Goal: Task Accomplishment & Management: Complete application form

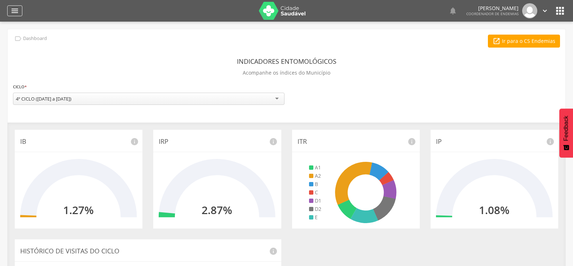
click at [15, 11] on icon "" at bounding box center [14, 10] width 9 height 9
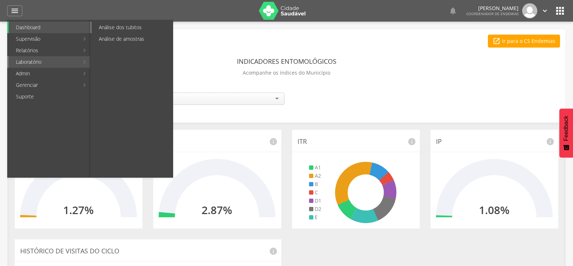
click at [116, 26] on link "Análise dos tubitos" at bounding box center [132, 28] width 81 height 12
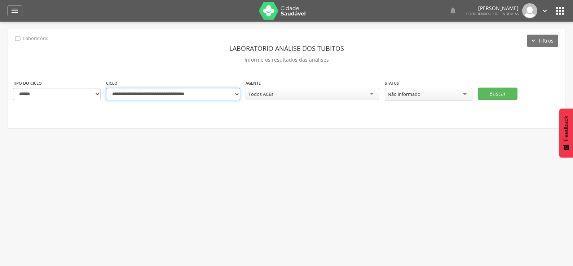
click at [236, 93] on select "**********" at bounding box center [173, 94] width 134 height 12
select select "**********"
click at [106, 88] on select "**********" at bounding box center [173, 94] width 134 height 12
click at [483, 89] on button "Buscar" at bounding box center [497, 94] width 40 height 12
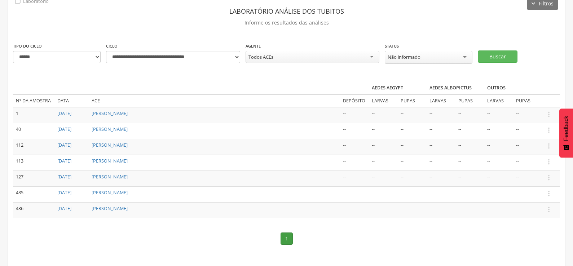
scroll to position [43, 0]
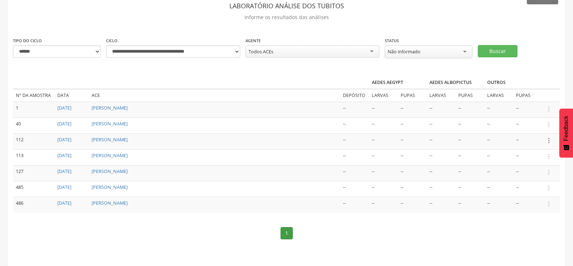
click at [548, 137] on icon "" at bounding box center [548, 141] width 8 height 8
click at [529, 128] on link "Informar resultado" at bounding box center [523, 128] width 57 height 9
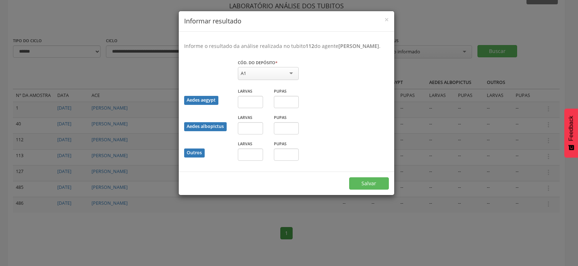
click at [286, 79] on div "A1" at bounding box center [268, 73] width 61 height 13
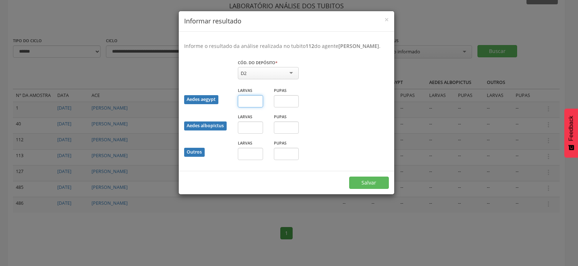
click at [254, 107] on input "text" at bounding box center [250, 101] width 25 height 12
type input "*"
click at [281, 107] on input "text" at bounding box center [286, 101] width 25 height 12
type input "*"
click at [370, 186] on button "Salvar" at bounding box center [369, 183] width 40 height 12
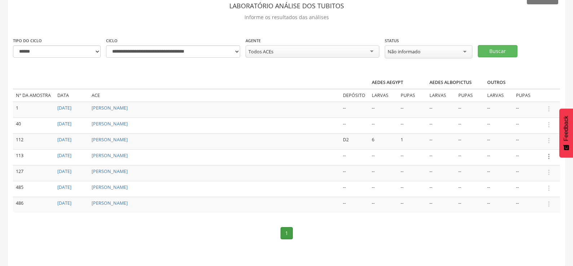
click at [547, 153] on icon "" at bounding box center [548, 156] width 8 height 8
click at [522, 141] on link "Informar resultado" at bounding box center [523, 144] width 57 height 9
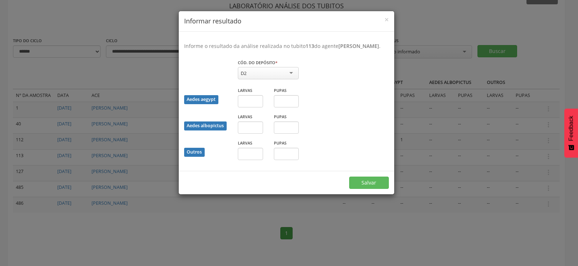
click at [265, 76] on div "D2" at bounding box center [268, 73] width 61 height 12
click at [248, 106] on input "text" at bounding box center [250, 101] width 25 height 12
type input "*"
click at [290, 107] on input "text" at bounding box center [286, 101] width 25 height 12
type input "*"
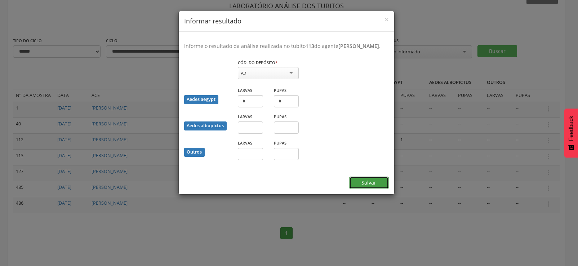
click at [366, 186] on button "Salvar" at bounding box center [369, 183] width 40 height 12
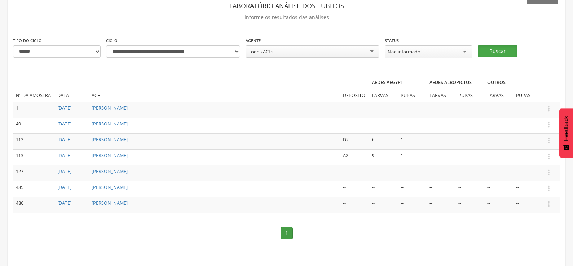
click at [502, 52] on button "Buscar" at bounding box center [497, 51] width 40 height 12
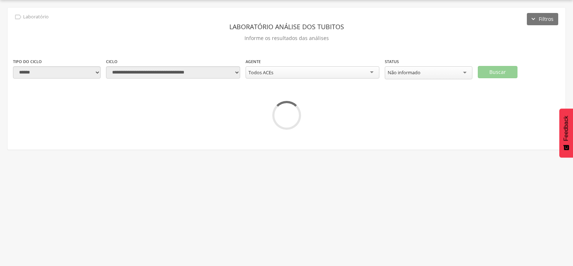
scroll to position [22, 0]
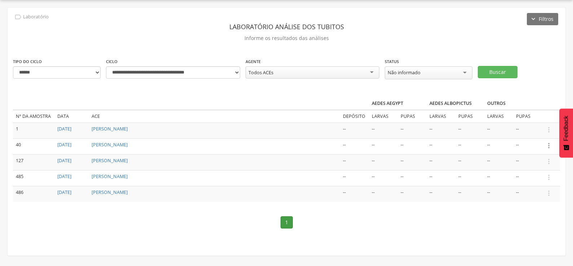
click at [549, 142] on icon "" at bounding box center [548, 146] width 8 height 8
click at [531, 131] on link "Informar resultado" at bounding box center [523, 133] width 57 height 9
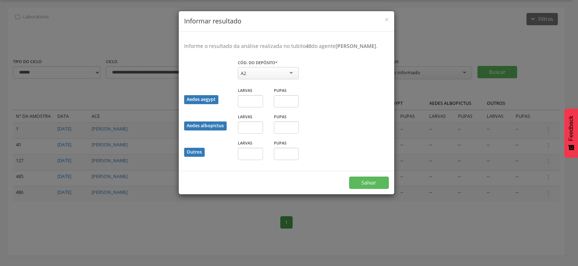
click at [279, 70] on div "A2" at bounding box center [268, 73] width 61 height 12
click at [250, 103] on input "text" at bounding box center [250, 101] width 25 height 12
type input "*"
drag, startPoint x: 373, startPoint y: 179, endPoint x: 412, endPoint y: 156, distance: 45.5
click at [373, 178] on button "Salvar" at bounding box center [369, 183] width 40 height 12
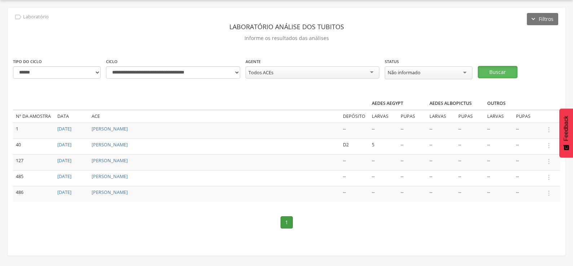
click at [502, 68] on button "Buscar" at bounding box center [497, 72] width 40 height 12
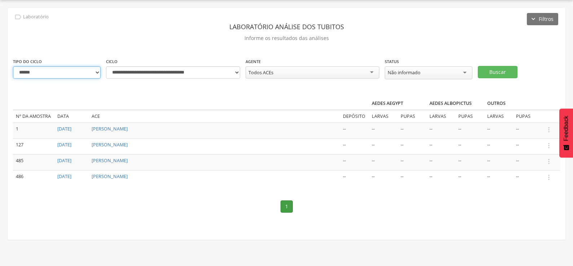
click at [93, 73] on select "**********" at bounding box center [57, 72] width 88 height 12
select select "*"
click at [13, 66] on select "**********" at bounding box center [57, 72] width 88 height 12
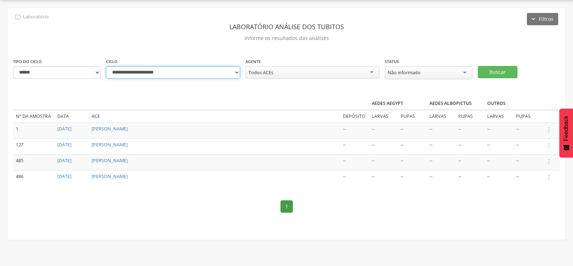
click at [235, 70] on select "**********" at bounding box center [173, 72] width 134 height 12
select select "**********"
click at [106, 66] on select "**********" at bounding box center [173, 72] width 134 height 12
click at [491, 69] on button "Buscar" at bounding box center [497, 72] width 40 height 12
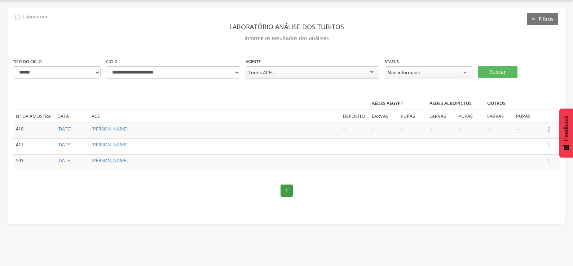
click at [548, 128] on icon "" at bounding box center [548, 130] width 8 height 8
click at [531, 116] on link "Informar resultado" at bounding box center [523, 117] width 57 height 9
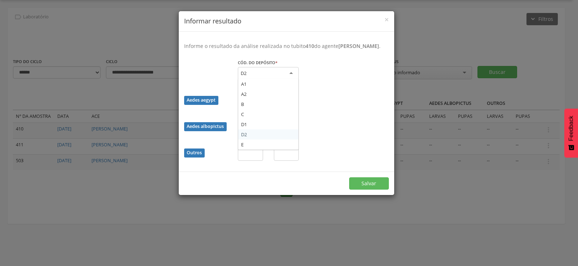
click at [285, 70] on div "D2" at bounding box center [268, 73] width 61 height 13
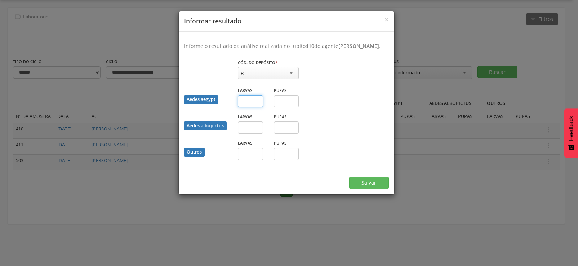
click at [248, 98] on input "text" at bounding box center [250, 101] width 25 height 12
type input "*"
click at [285, 101] on input "text" at bounding box center [286, 101] width 25 height 12
type input "*"
click at [362, 181] on button "Salvar" at bounding box center [369, 183] width 40 height 12
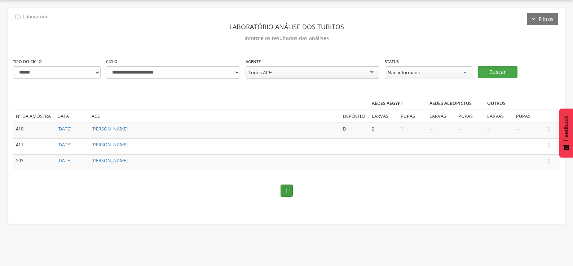
click at [490, 70] on button "Buscar" at bounding box center [497, 72] width 40 height 12
click at [549, 126] on icon "" at bounding box center [548, 130] width 8 height 8
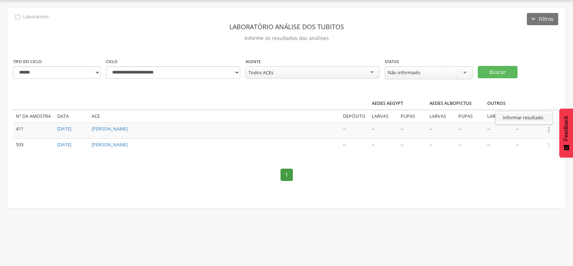
click at [529, 114] on link "Informar resultado" at bounding box center [523, 117] width 57 height 9
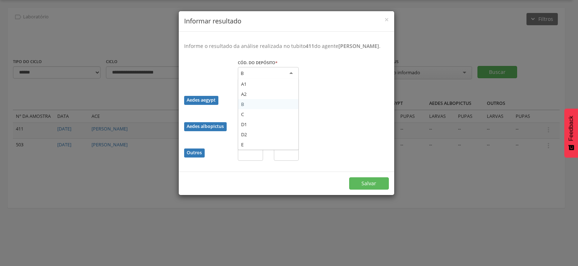
click at [281, 72] on div "B" at bounding box center [268, 73] width 61 height 13
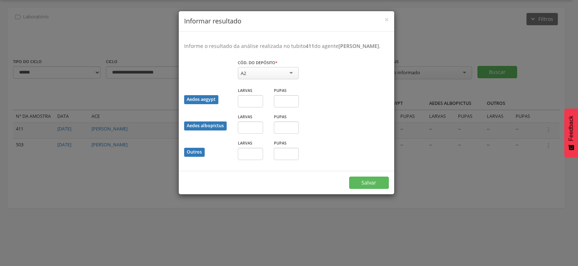
click at [250, 163] on div "Larvas" at bounding box center [250, 152] width 36 height 26
click at [249, 152] on input "text" at bounding box center [250, 154] width 25 height 12
type input "*"
click at [277, 152] on input "text" at bounding box center [286, 154] width 25 height 12
type input "*"
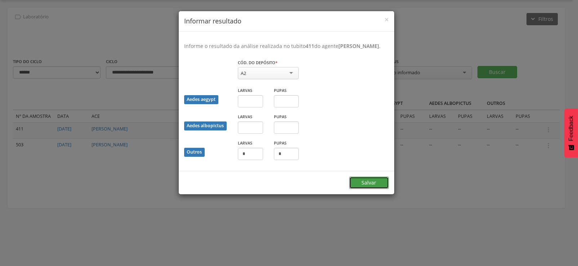
click at [380, 180] on button "Salvar" at bounding box center [369, 183] width 40 height 12
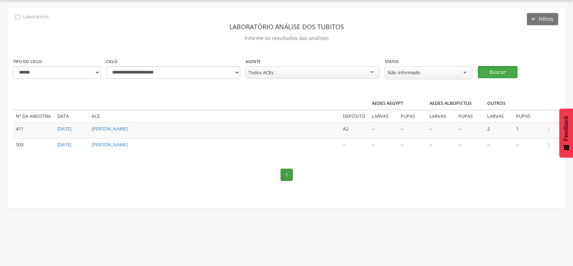
click at [495, 67] on button "Buscar" at bounding box center [497, 72] width 40 height 12
click at [548, 126] on icon "" at bounding box center [548, 130] width 8 height 8
click at [534, 114] on link "Informar resultado" at bounding box center [523, 117] width 57 height 9
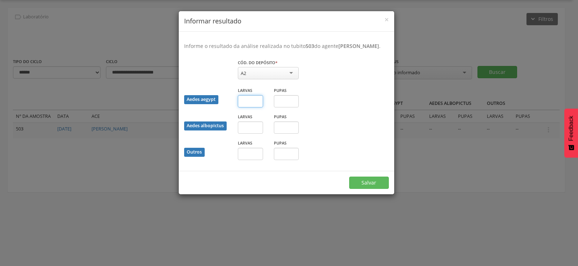
click at [248, 107] on input "text" at bounding box center [250, 101] width 25 height 12
type input "*"
click at [279, 107] on input "text" at bounding box center [286, 101] width 25 height 12
type input "*"
click at [374, 186] on button "Salvar" at bounding box center [369, 183] width 40 height 12
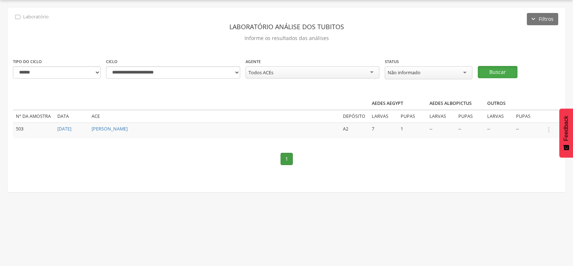
click at [503, 69] on button "Buscar" at bounding box center [497, 72] width 40 height 12
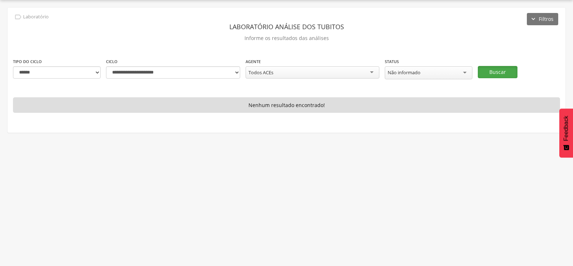
click at [491, 67] on button "Buscar" at bounding box center [497, 72] width 40 height 12
click at [85, 74] on select "**********" at bounding box center [57, 72] width 88 height 12
select select "*"
click at [13, 66] on select "**********" at bounding box center [57, 72] width 88 height 12
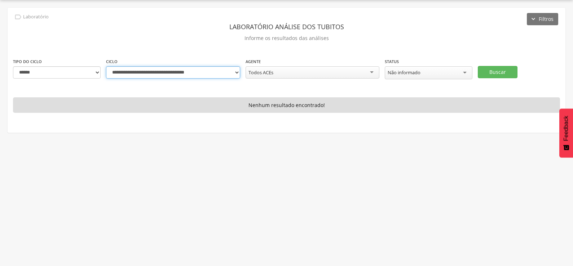
click at [236, 72] on select "**********" at bounding box center [173, 72] width 134 height 12
select select "**********"
click at [106, 66] on select "**********" at bounding box center [173, 72] width 134 height 12
click at [502, 68] on button "Buscar" at bounding box center [497, 72] width 40 height 12
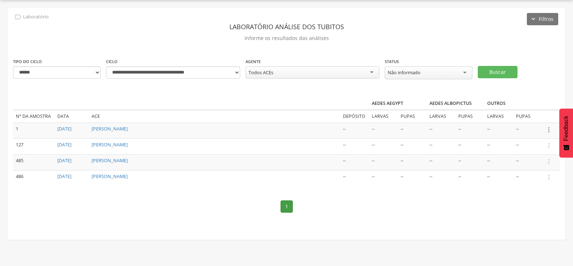
click at [549, 129] on icon "" at bounding box center [548, 130] width 8 height 8
click at [504, 115] on link "Informar resultado" at bounding box center [523, 117] width 57 height 9
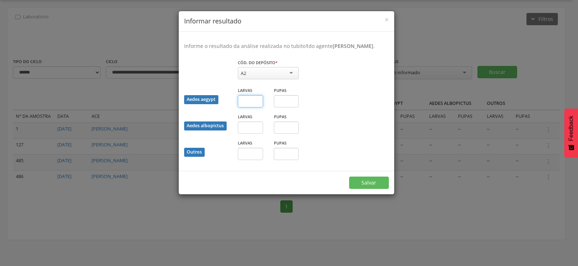
click at [248, 107] on input "text" at bounding box center [250, 101] width 25 height 12
type input "*"
click at [349, 177] on button "Salvar" at bounding box center [369, 183] width 40 height 12
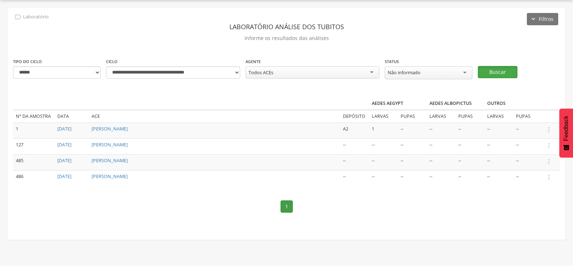
click at [501, 69] on button "Buscar" at bounding box center [497, 72] width 40 height 12
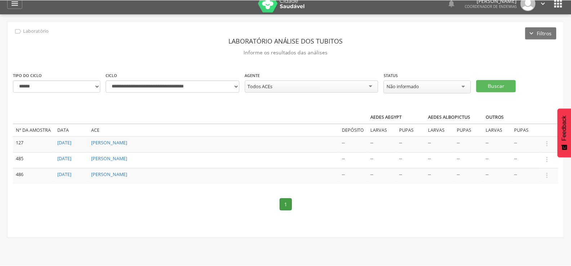
scroll to position [0, 0]
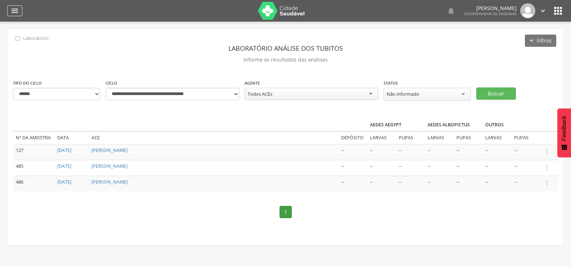
click at [13, 11] on icon "" at bounding box center [14, 10] width 9 height 9
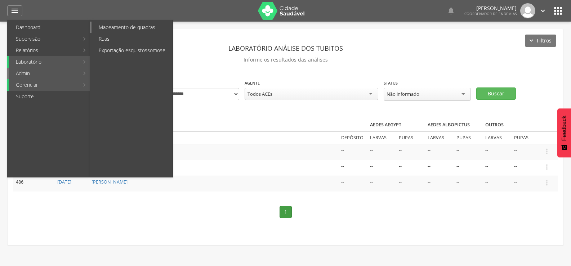
click at [131, 30] on link "Mapeamento de quadras" at bounding box center [132, 28] width 81 height 12
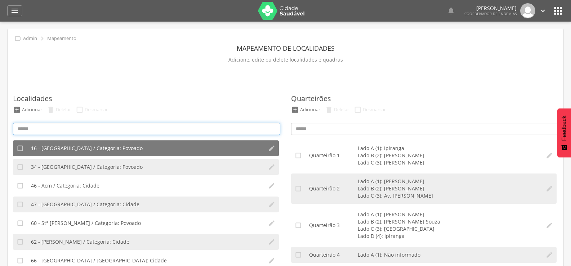
click at [82, 132] on input at bounding box center [146, 129] width 267 height 12
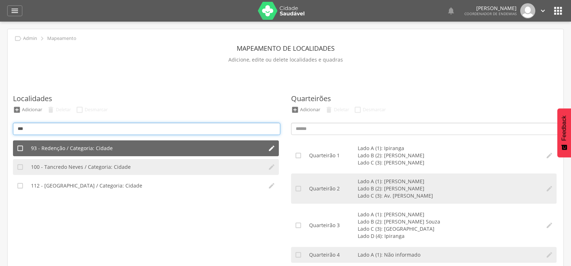
type input "***"
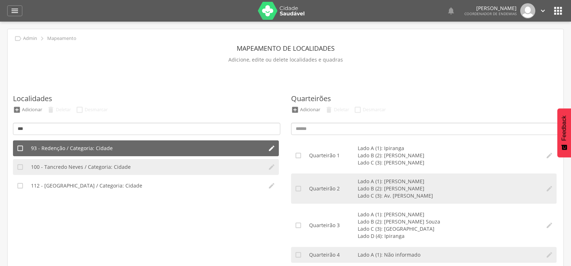
click at [77, 150] on span "93 - Redenção / Categoria: Cidade" at bounding box center [72, 148] width 82 height 7
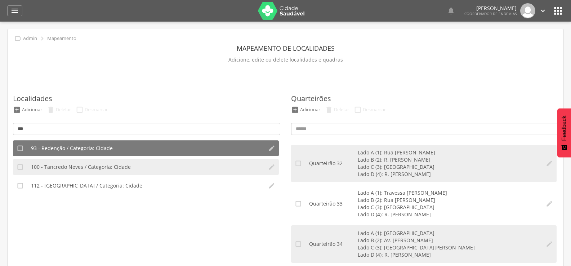
scroll to position [1369, 0]
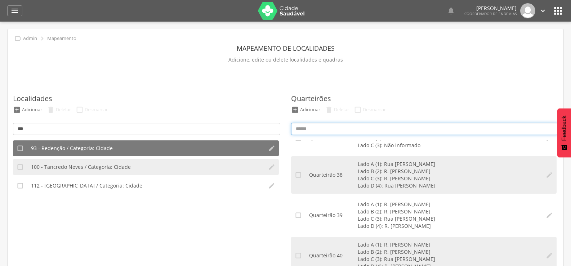
click at [317, 129] on input at bounding box center [424, 129] width 267 height 12
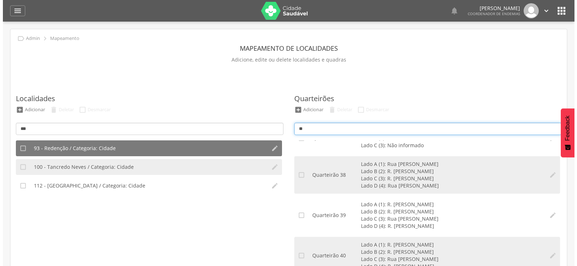
scroll to position [0, 0]
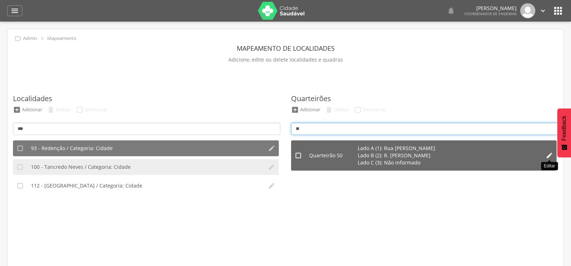
type input "**"
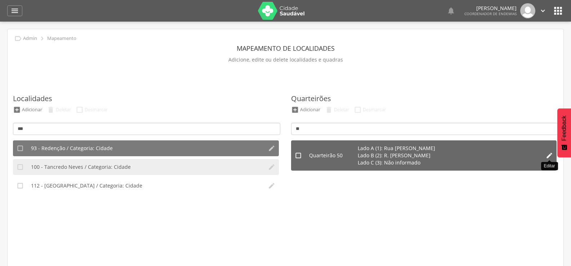
click at [548, 159] on icon "" at bounding box center [549, 155] width 7 height 7
type input "**"
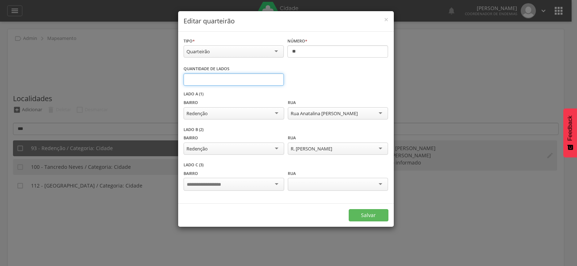
type input "*"
click at [277, 77] on input "*" at bounding box center [233, 80] width 101 height 12
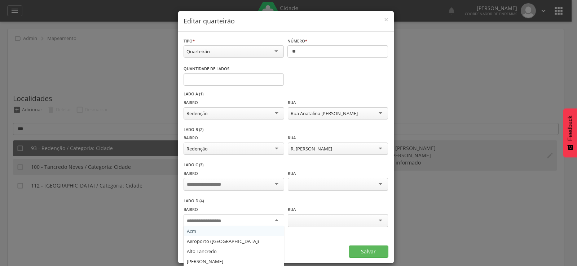
click at [234, 221] on div at bounding box center [233, 220] width 100 height 13
type input "**"
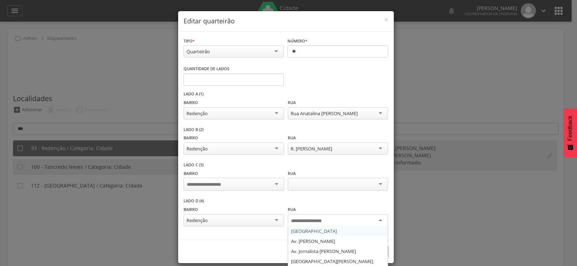
click at [315, 221] on input "select-one" at bounding box center [312, 221] width 42 height 6
type input "**"
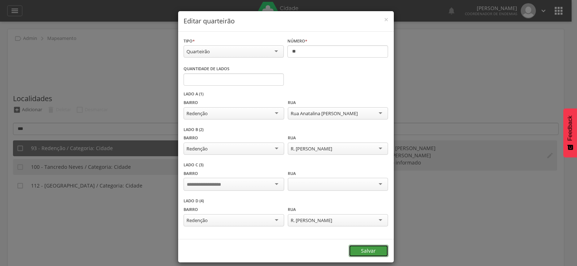
click at [354, 249] on button "Salvar" at bounding box center [368, 251] width 40 height 12
